Goal: Transaction & Acquisition: Purchase product/service

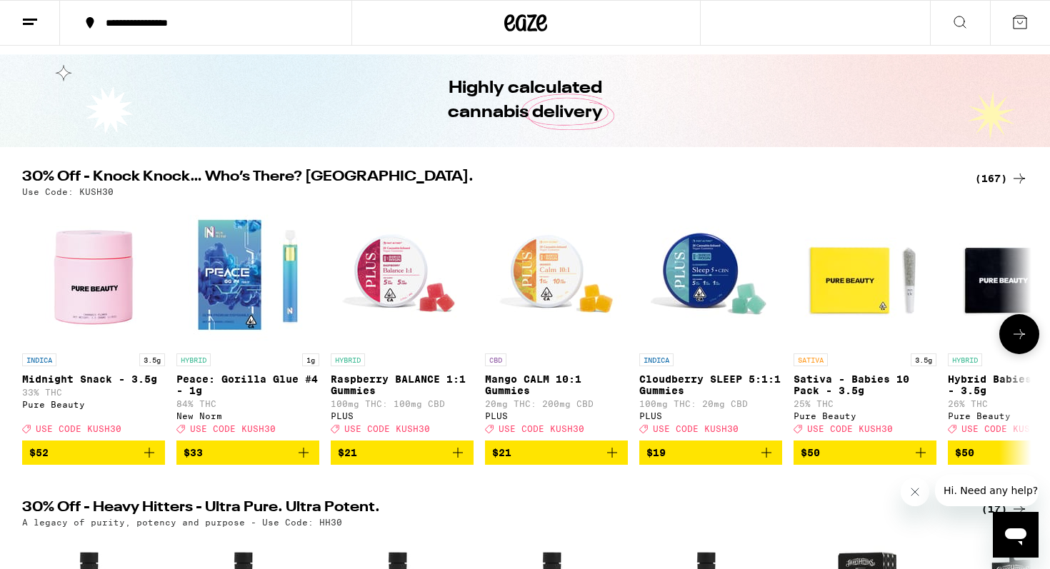
scroll to position [29, 0]
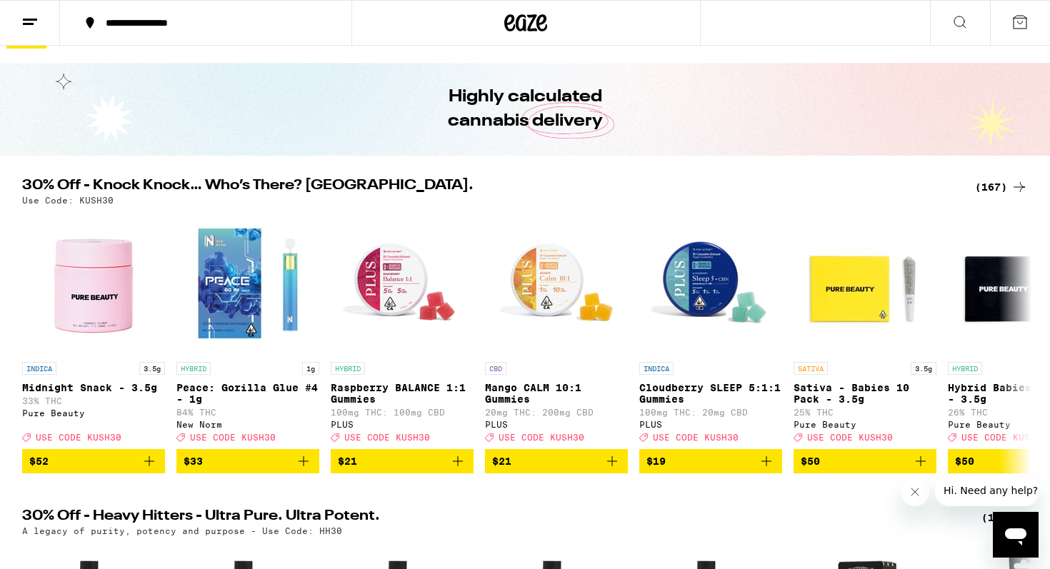
click at [986, 186] on div "(167)" at bounding box center [1001, 187] width 53 height 17
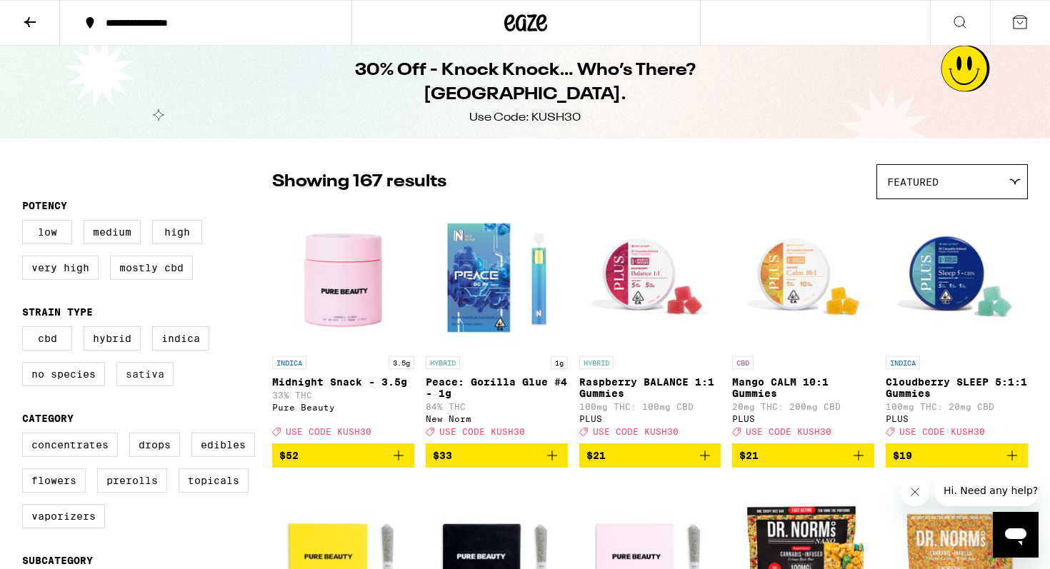
click at [136, 384] on label "Sativa" at bounding box center [144, 374] width 57 height 24
click at [26, 329] on input "Sativa" at bounding box center [25, 329] width 1 height 1
checkbox input "true"
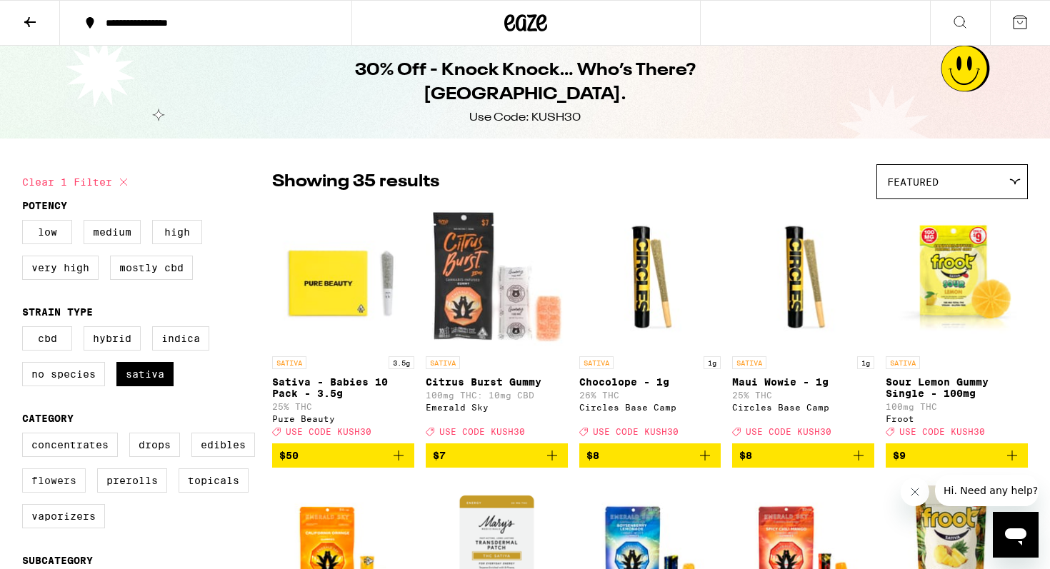
click at [69, 493] on label "Flowers" at bounding box center [54, 481] width 64 height 24
click at [26, 436] on input "Flowers" at bounding box center [25, 435] width 1 height 1
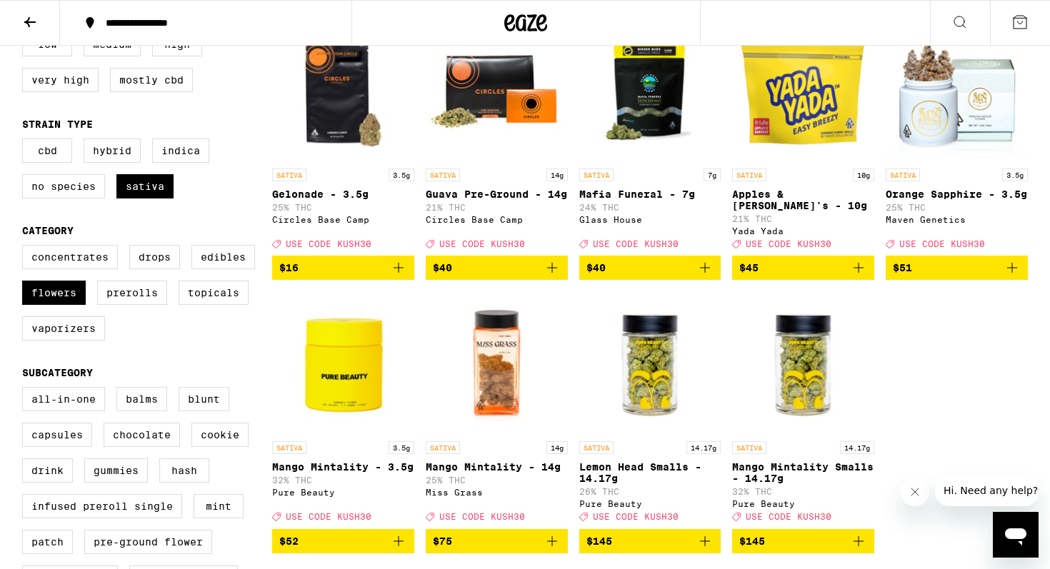
scroll to position [191, 0]
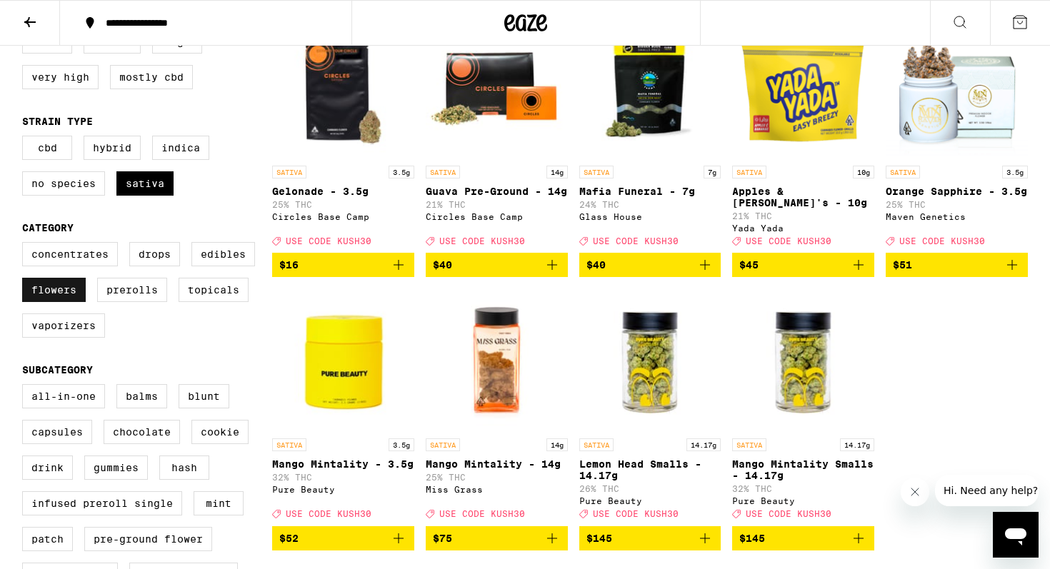
click at [68, 301] on label "Flowers" at bounding box center [54, 290] width 64 height 24
click at [26, 245] on input "Flowers" at bounding box center [25, 244] width 1 height 1
checkbox input "false"
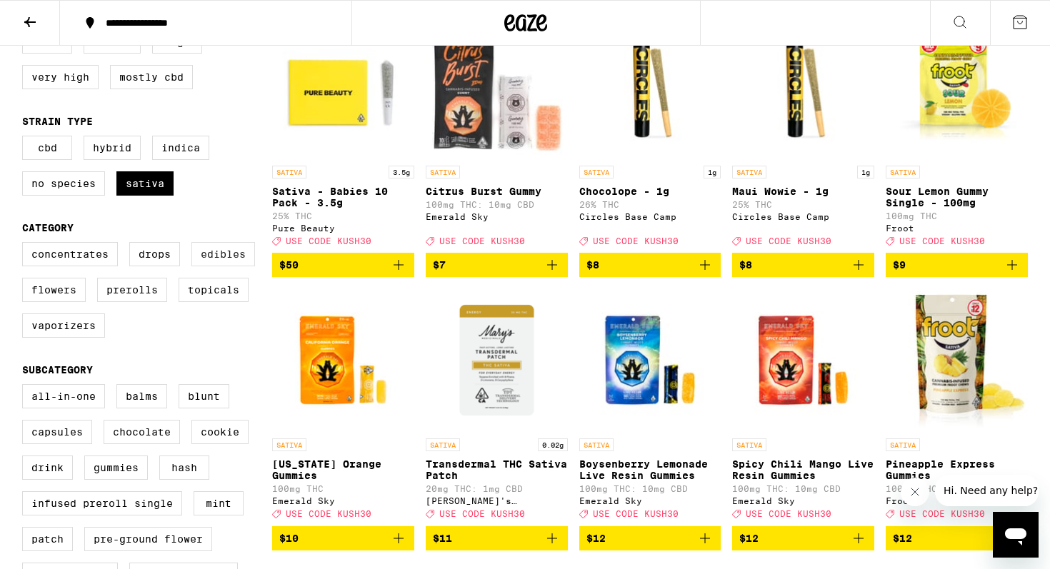
click at [218, 266] on label "Edibles" at bounding box center [223, 254] width 64 height 24
click at [26, 245] on input "Edibles" at bounding box center [25, 244] width 1 height 1
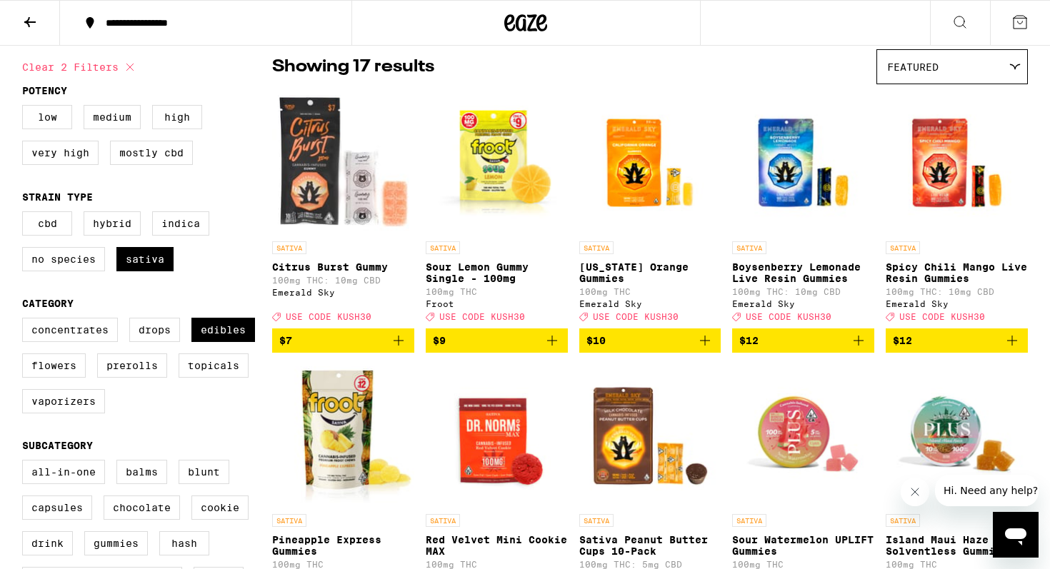
scroll to position [106, 0]
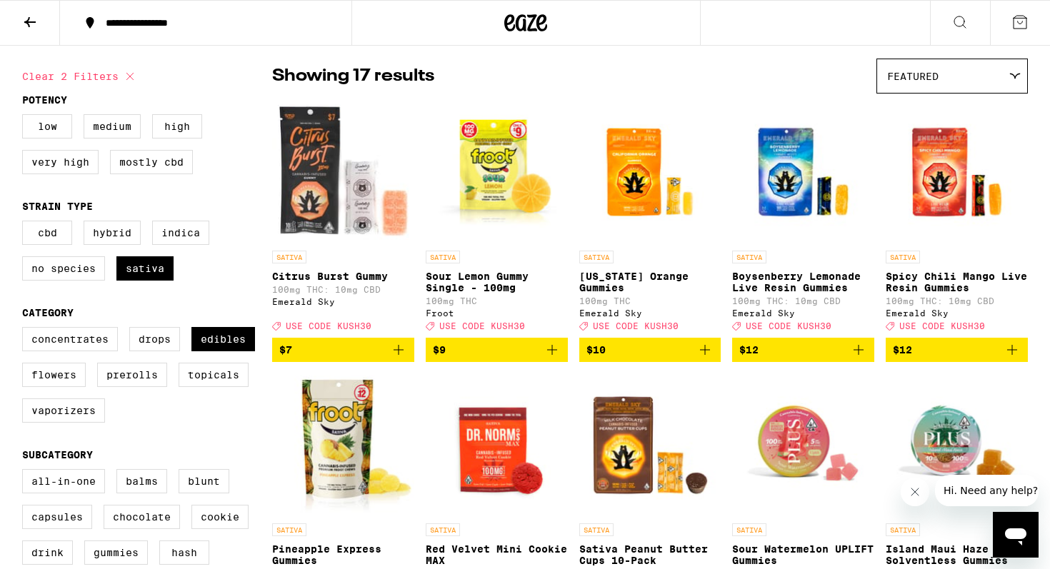
click at [554, 359] on icon "Add to bag" at bounding box center [552, 349] width 17 height 17
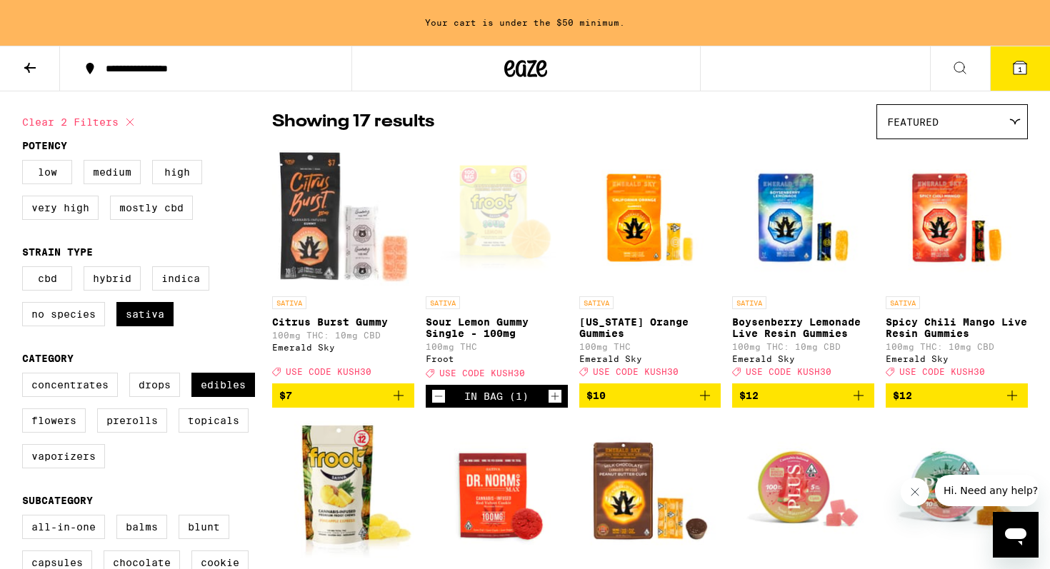
scroll to position [151, 0]
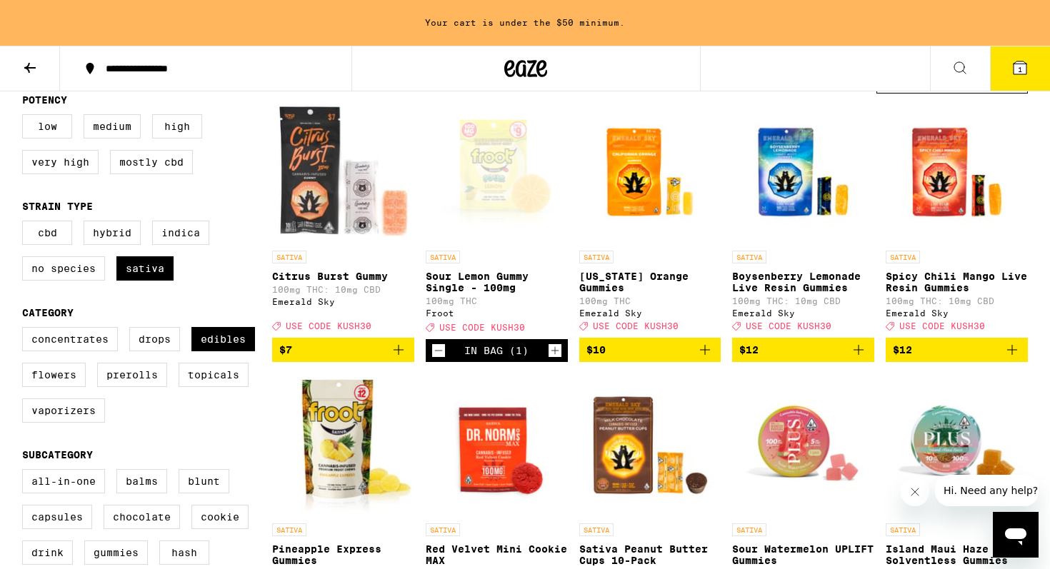
click at [554, 355] on icon "Increment" at bounding box center [555, 351] width 8 height 8
click at [232, 351] on label "Edibles" at bounding box center [223, 339] width 64 height 24
click at [26, 330] on input "Edibles" at bounding box center [25, 329] width 1 height 1
checkbox input "false"
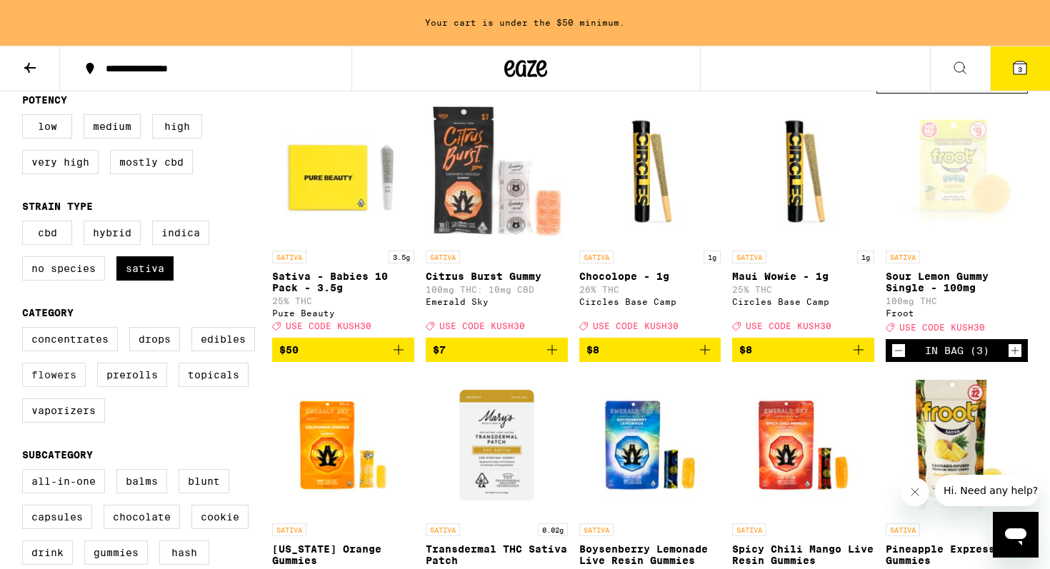
click at [65, 387] on label "Flowers" at bounding box center [54, 375] width 64 height 24
click at [26, 330] on input "Flowers" at bounding box center [25, 329] width 1 height 1
checkbox input "true"
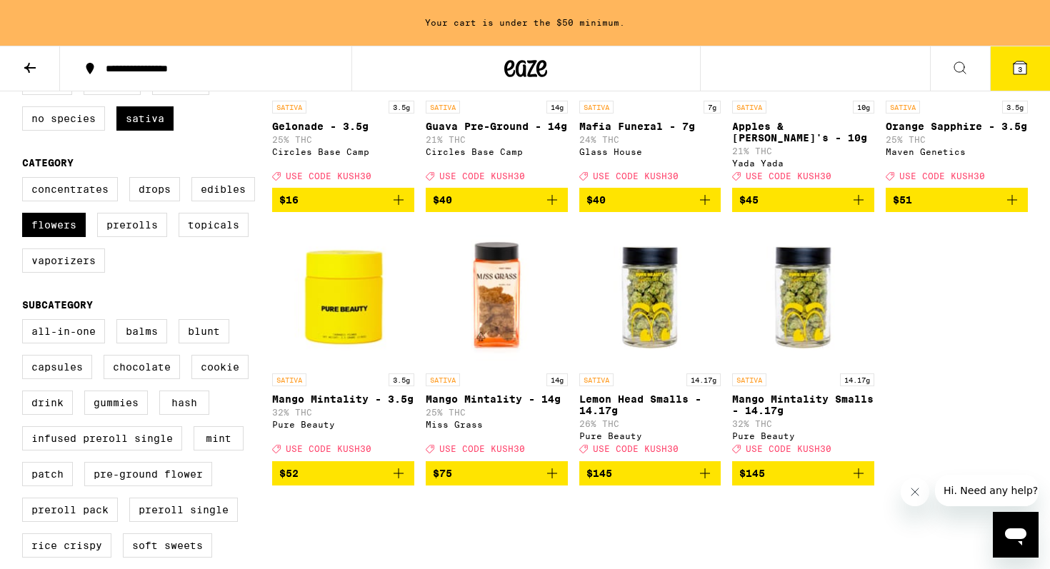
scroll to position [306, 0]
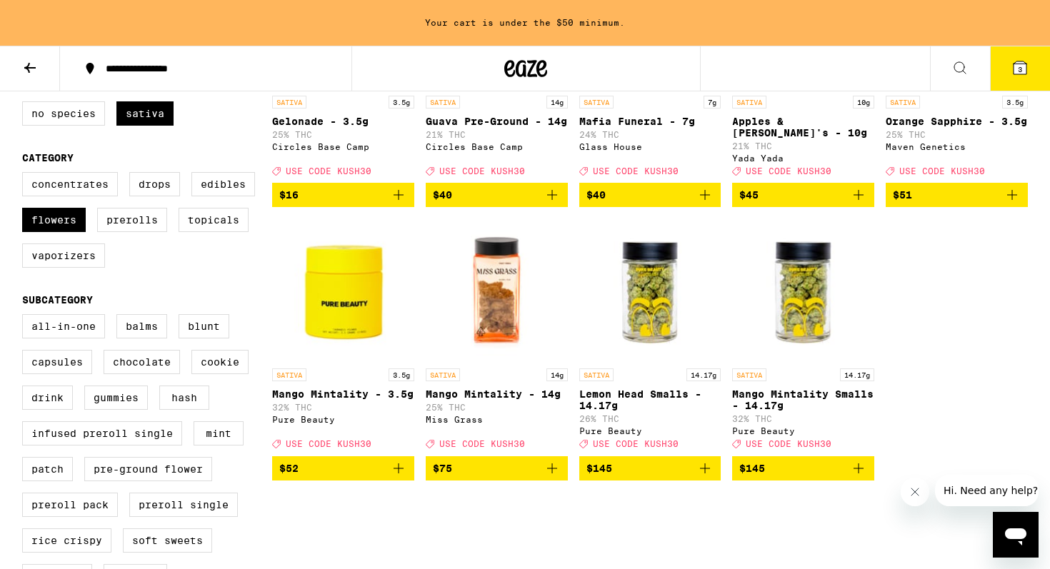
click at [799, 411] on p "Mango Mintality Smalls - 14.17g" at bounding box center [803, 400] width 142 height 23
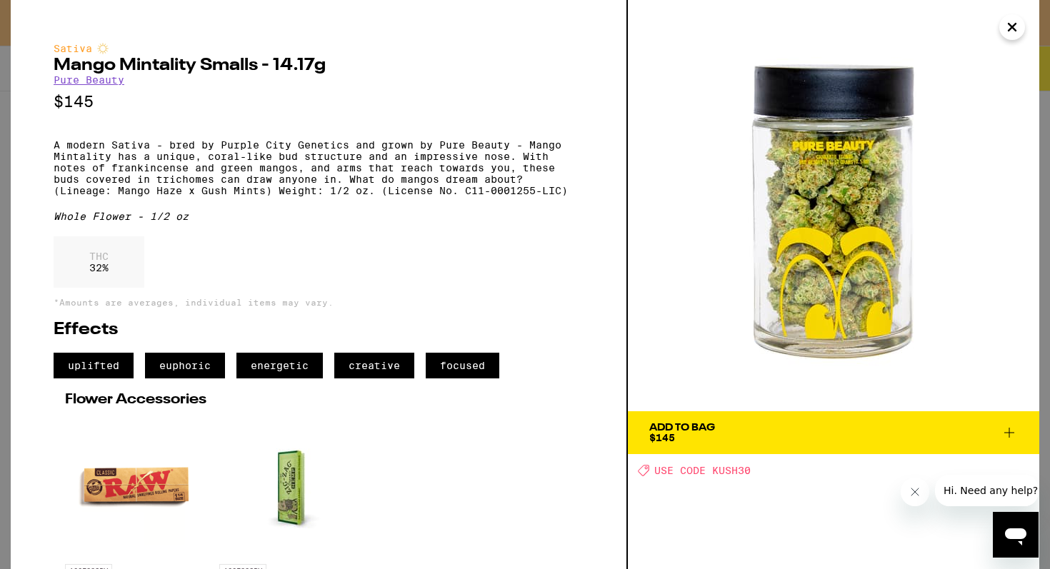
click at [1016, 27] on icon "Close" at bounding box center [1012, 26] width 17 height 21
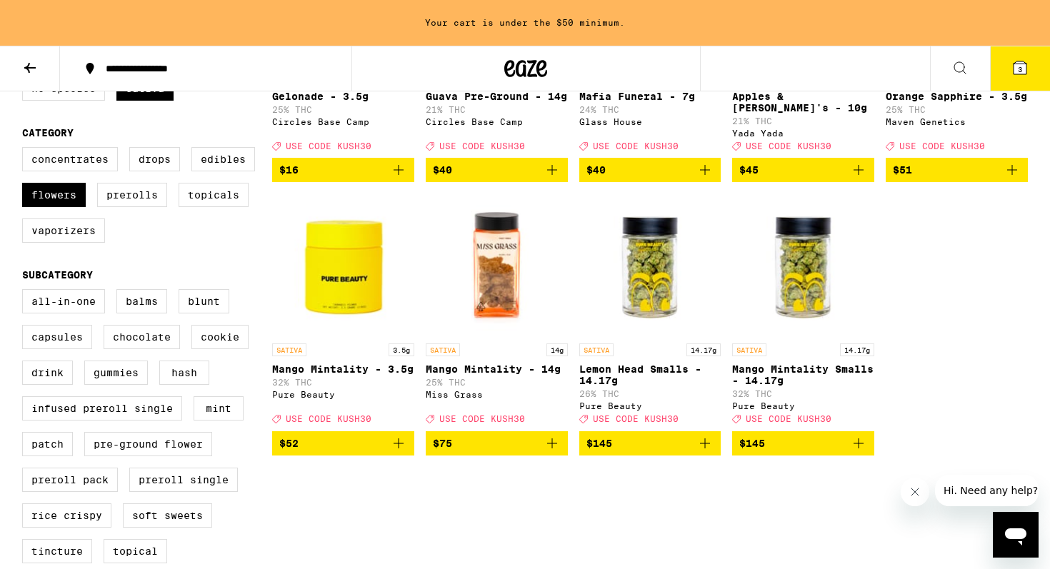
scroll to position [334, 0]
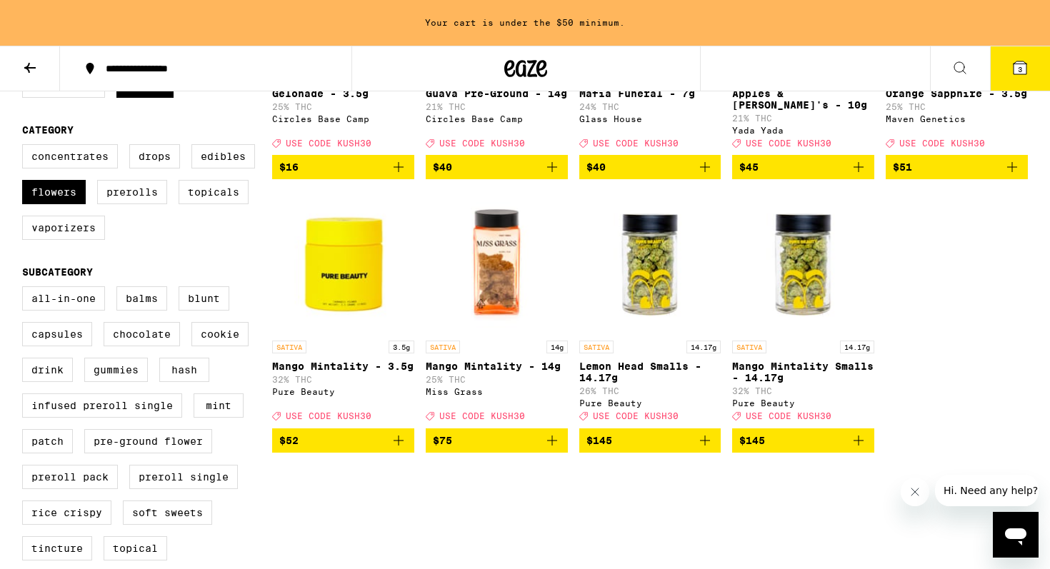
click at [858, 449] on icon "Add to bag" at bounding box center [858, 440] width 17 height 17
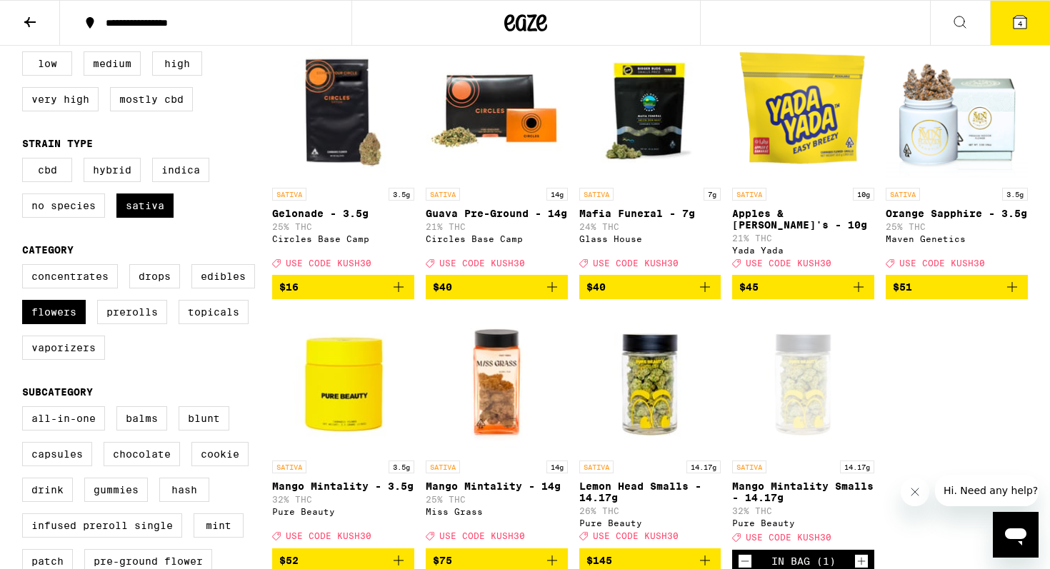
scroll to position [0, 0]
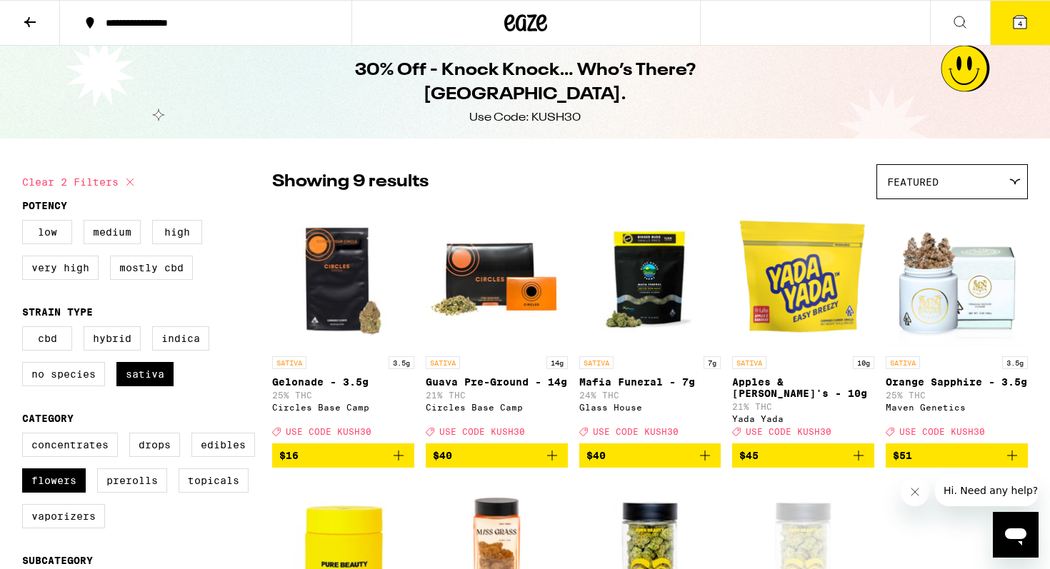
click at [1018, 27] on span "4" at bounding box center [1020, 23] width 4 height 9
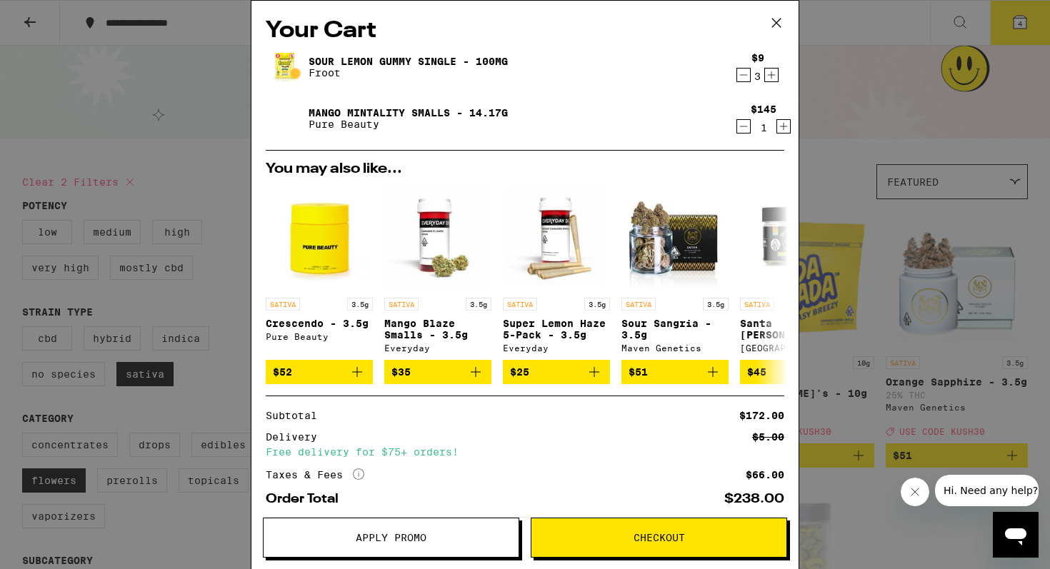
click at [769, 77] on icon "Increment" at bounding box center [771, 74] width 13 height 17
click at [398, 535] on span "Apply Promo" at bounding box center [391, 538] width 71 height 10
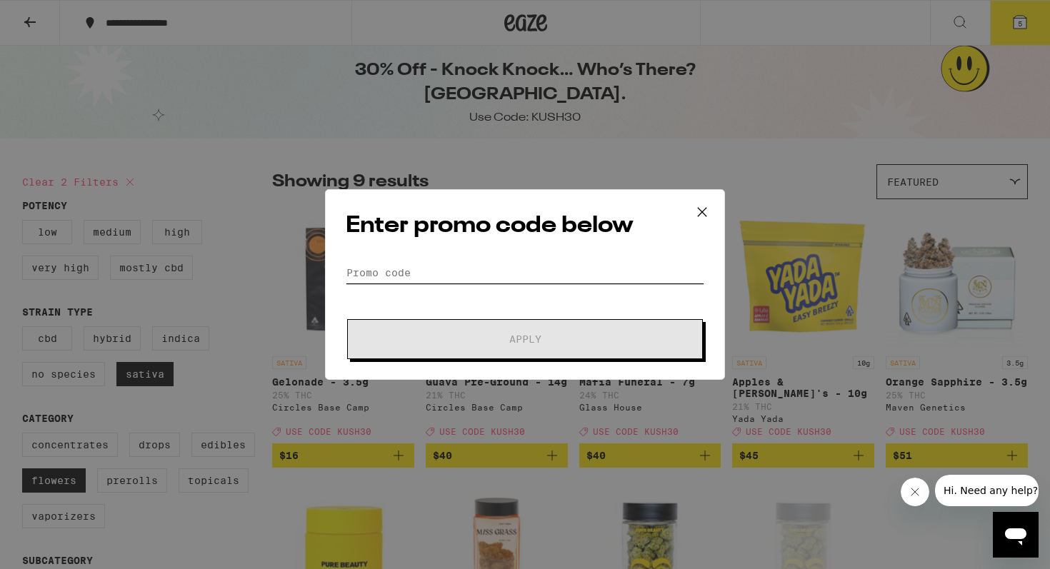
click at [464, 271] on input "Promo Code" at bounding box center [525, 272] width 359 height 21
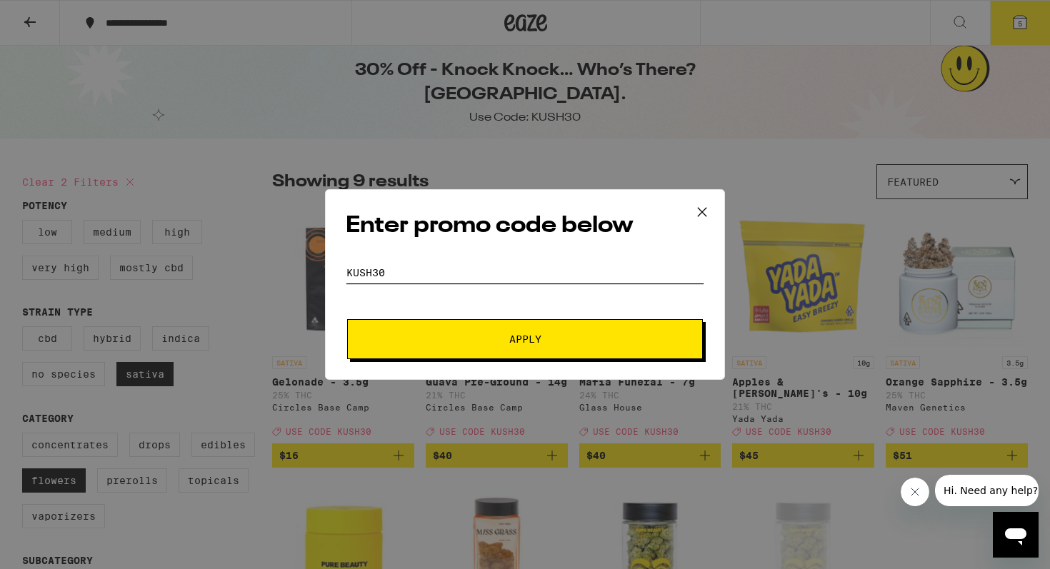
type input "kush30"
click at [347, 319] on button "Apply" at bounding box center [525, 339] width 356 height 40
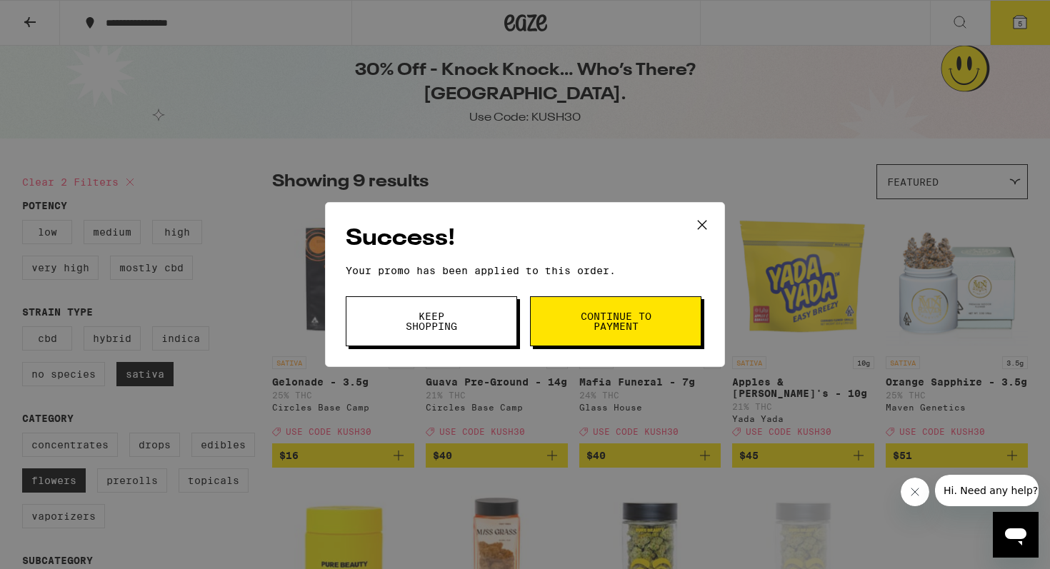
click at [583, 316] on span "Continue to payment" at bounding box center [615, 321] width 73 height 20
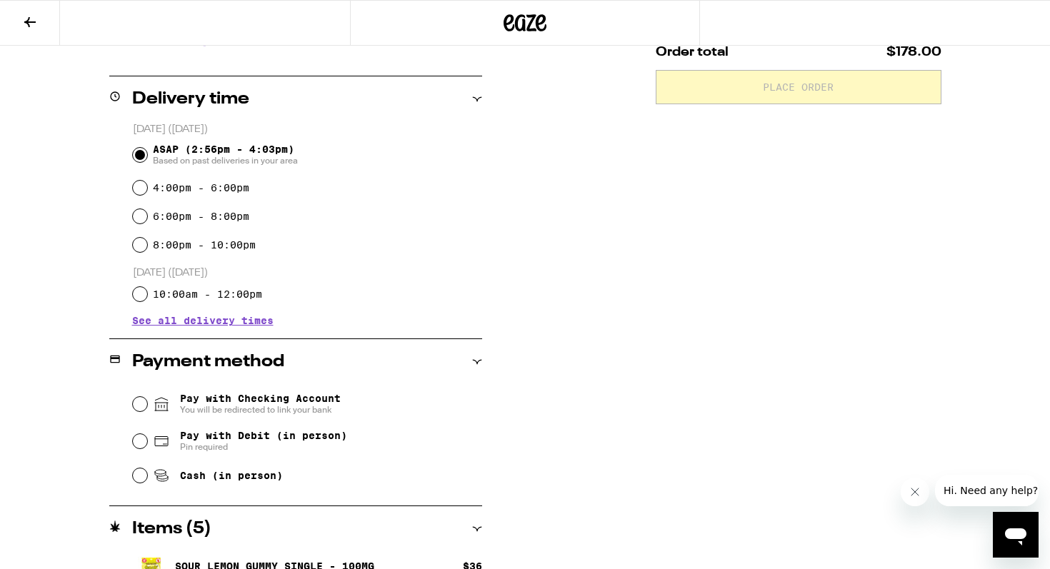
scroll to position [339, 0]
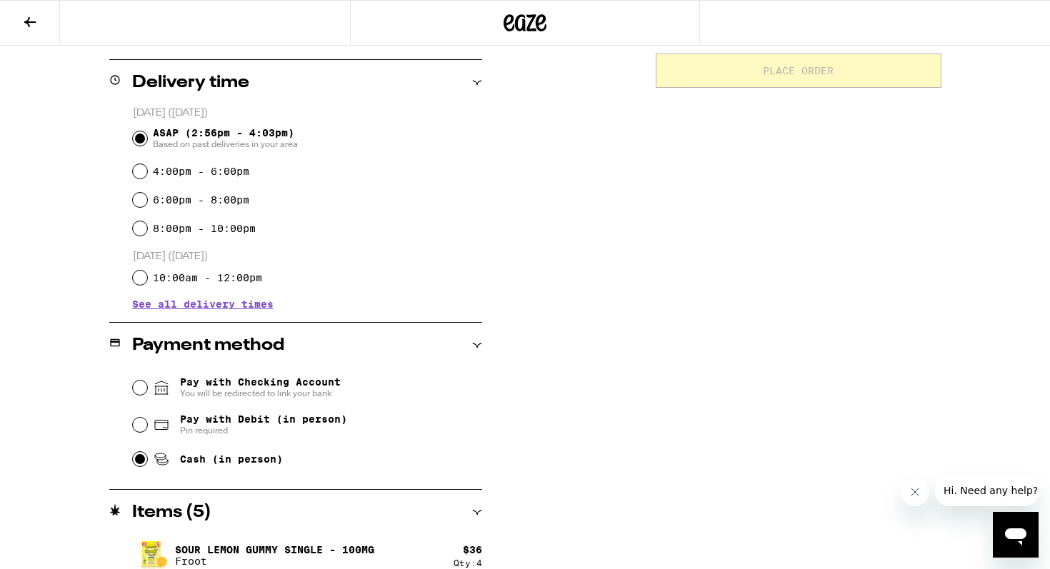
click at [141, 462] on input "Cash (in person)" at bounding box center [140, 459] width 14 height 14
radio input "true"
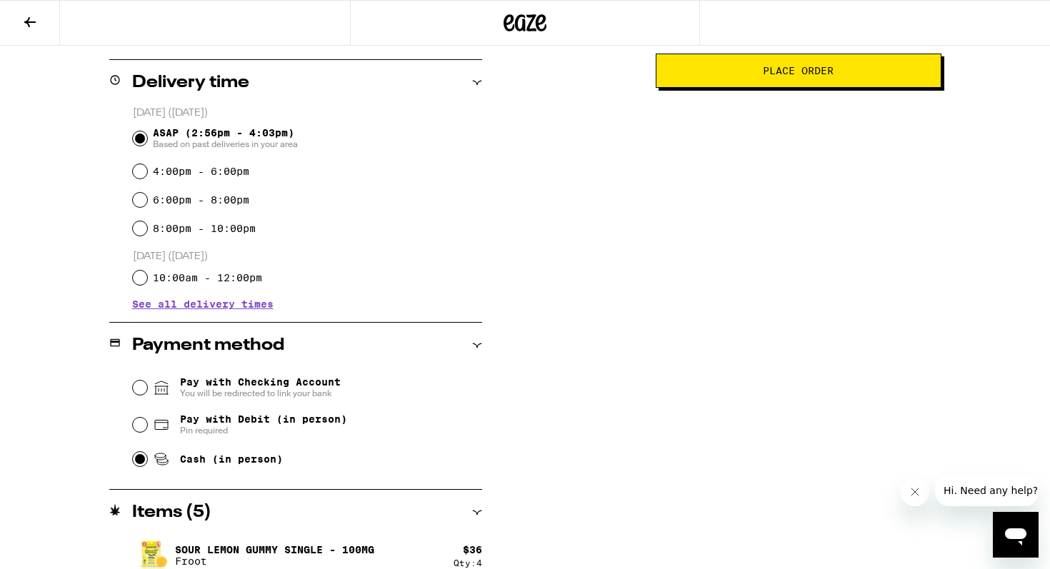
click at [656, 357] on div "Subtotal $181.00 Delivery $5.00 Free delivery for $75+ orders! Taxes & Fees Mor…" at bounding box center [799, 237] width 286 height 806
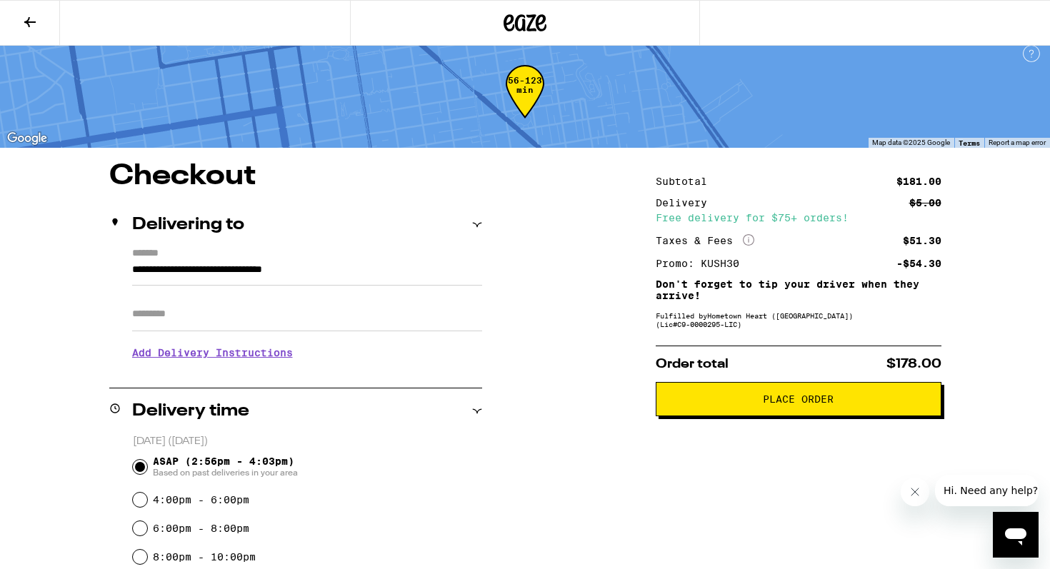
scroll to position [0, 0]
